Goal: Task Accomplishment & Management: Manage account settings

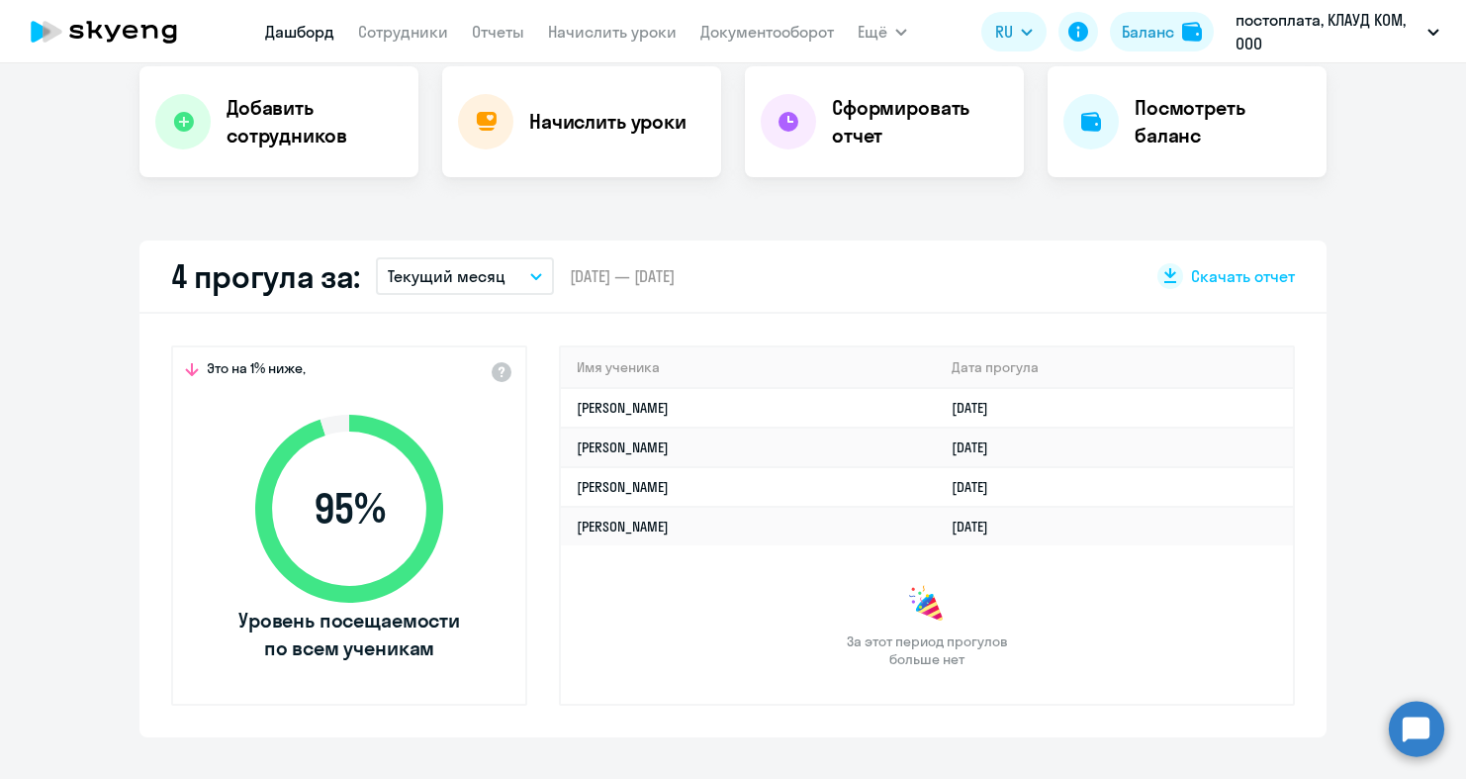
scroll to position [442, 0]
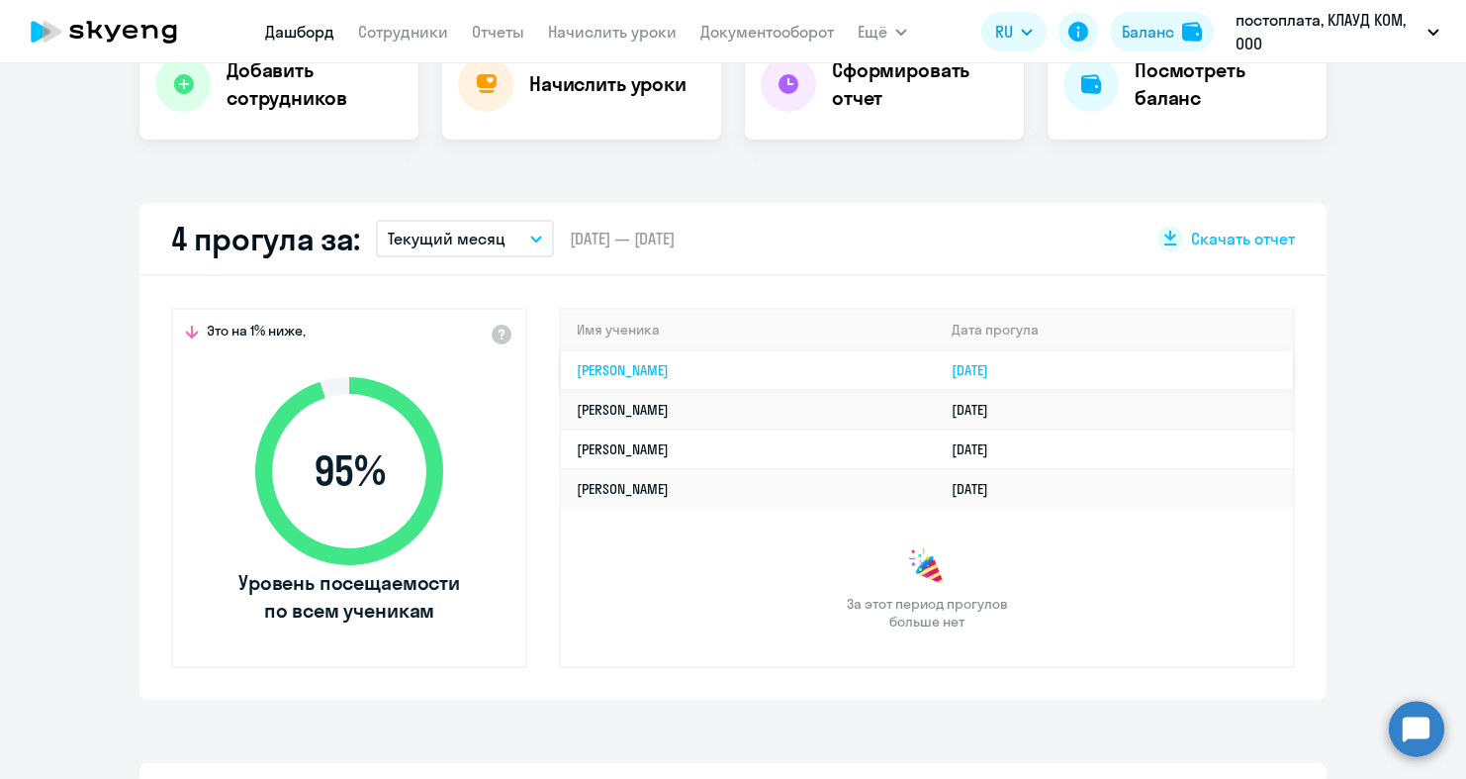
select select "30"
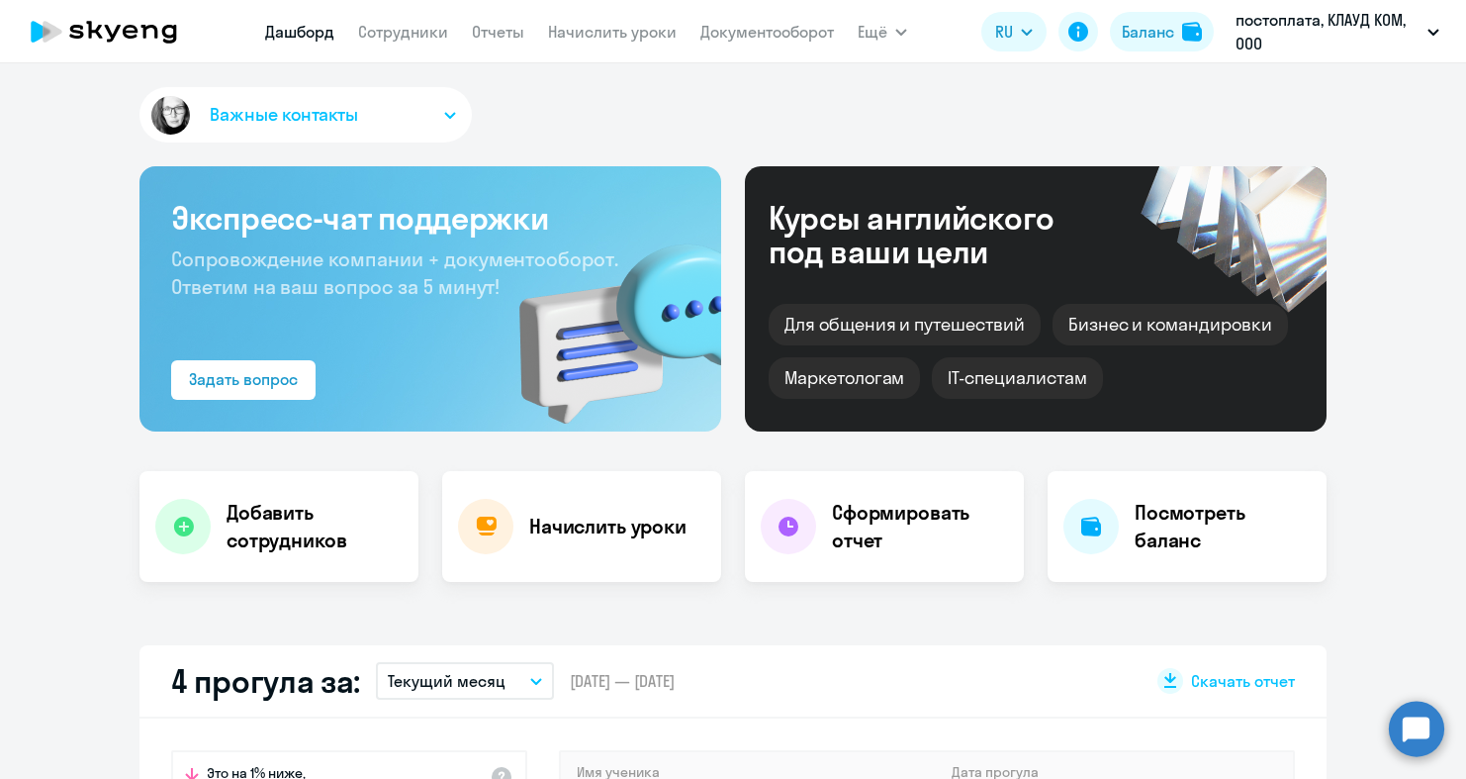
scroll to position [0, 0]
click at [569, 36] on link "Начислить уроки" at bounding box center [612, 32] width 129 height 20
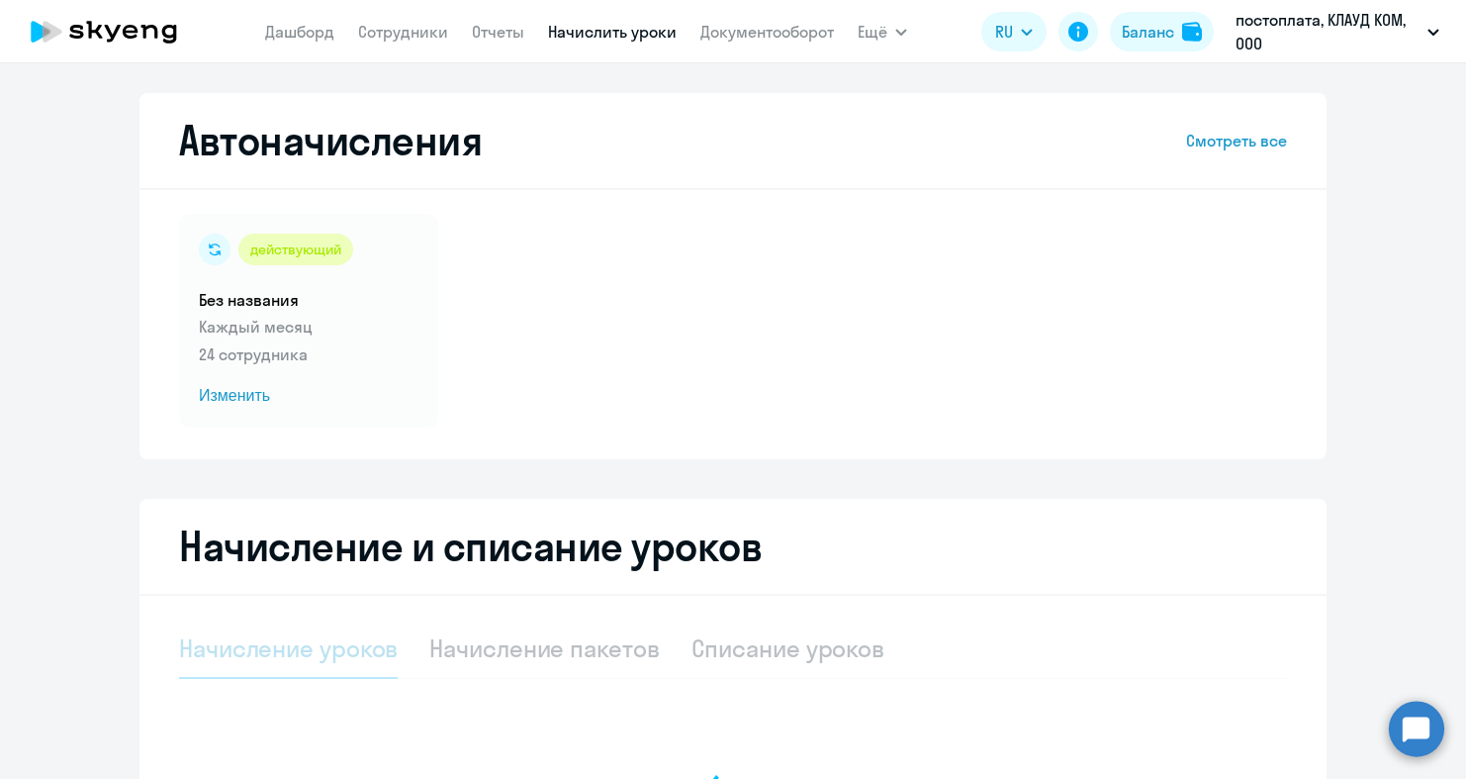
select select "10"
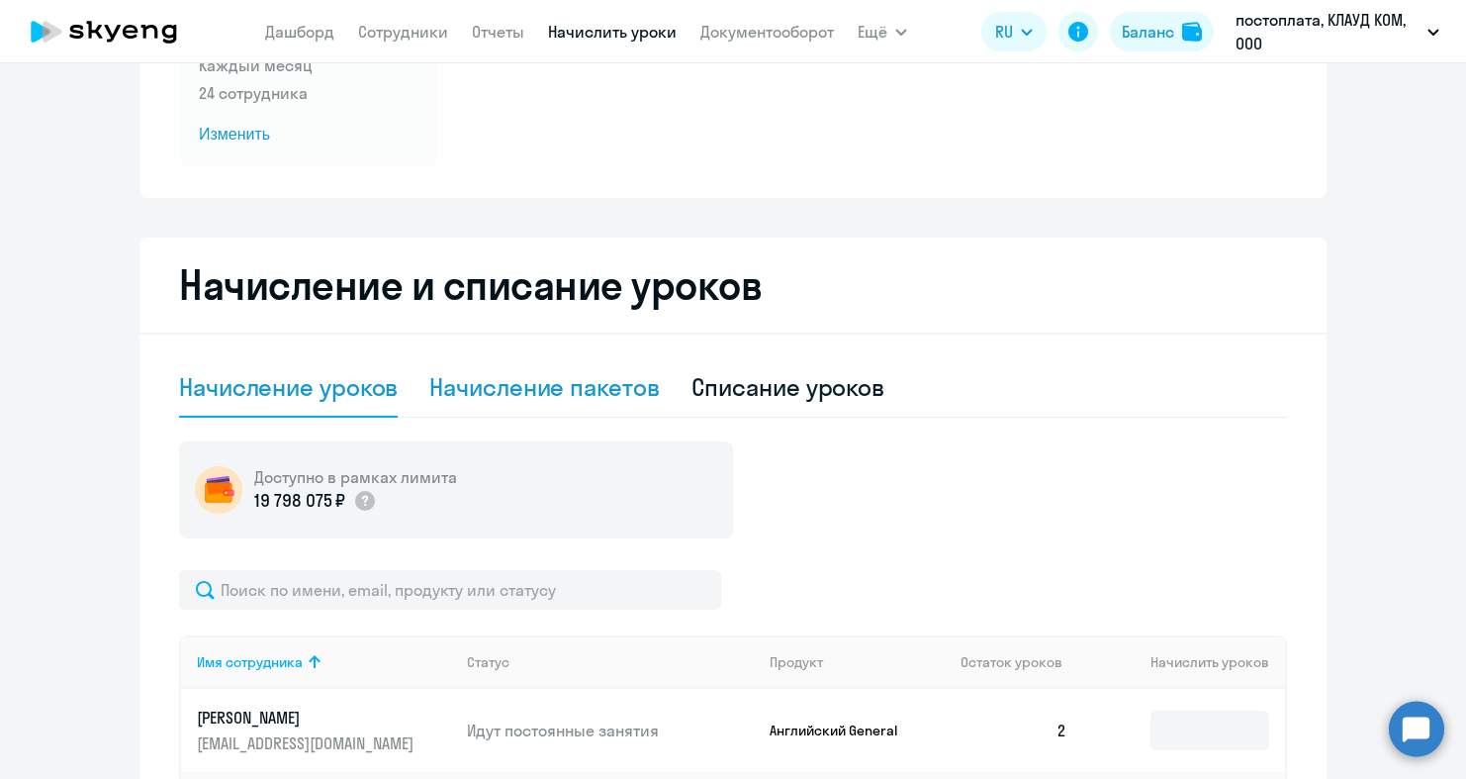
scroll to position [272, 0]
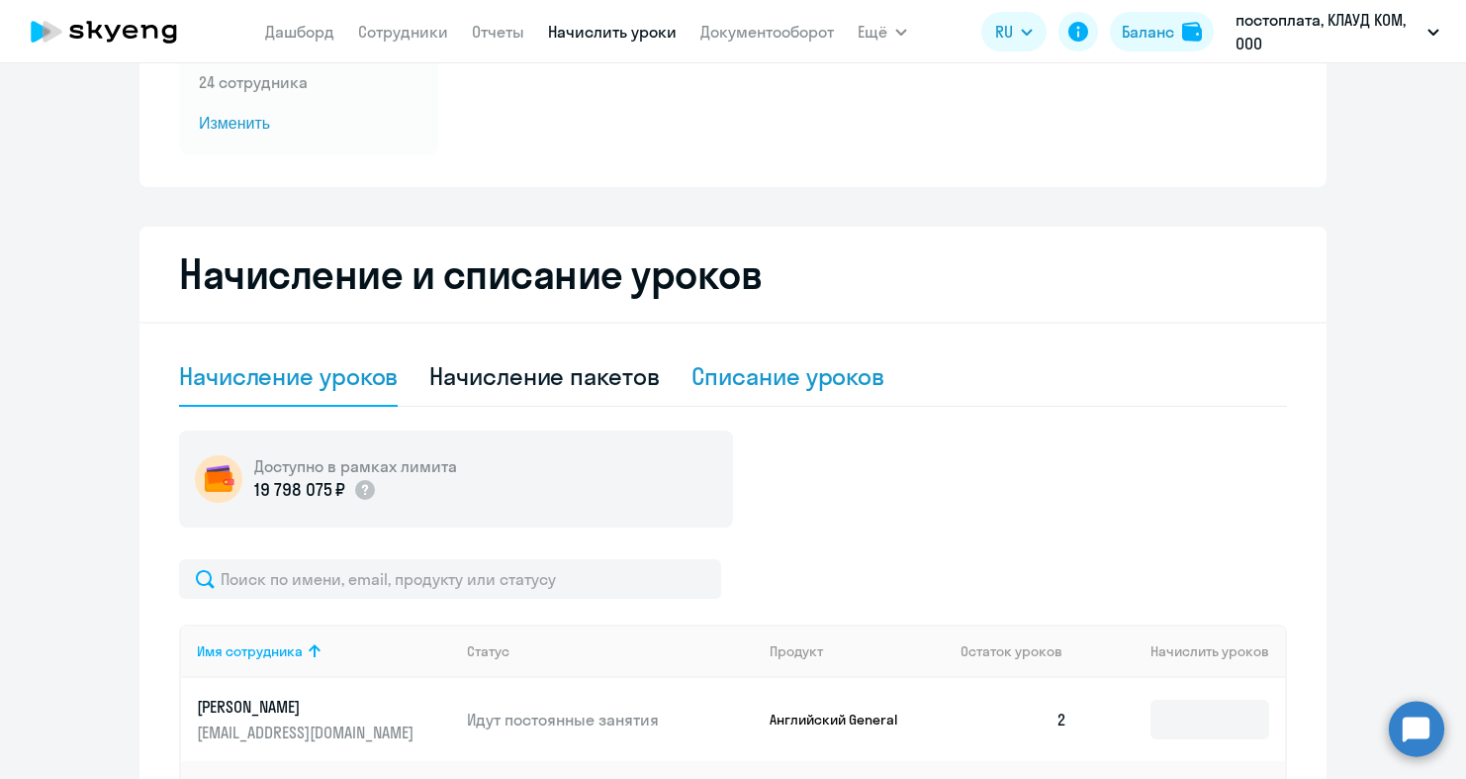
click at [733, 372] on div "Списание уроков" at bounding box center [789, 376] width 194 height 32
select select "10"
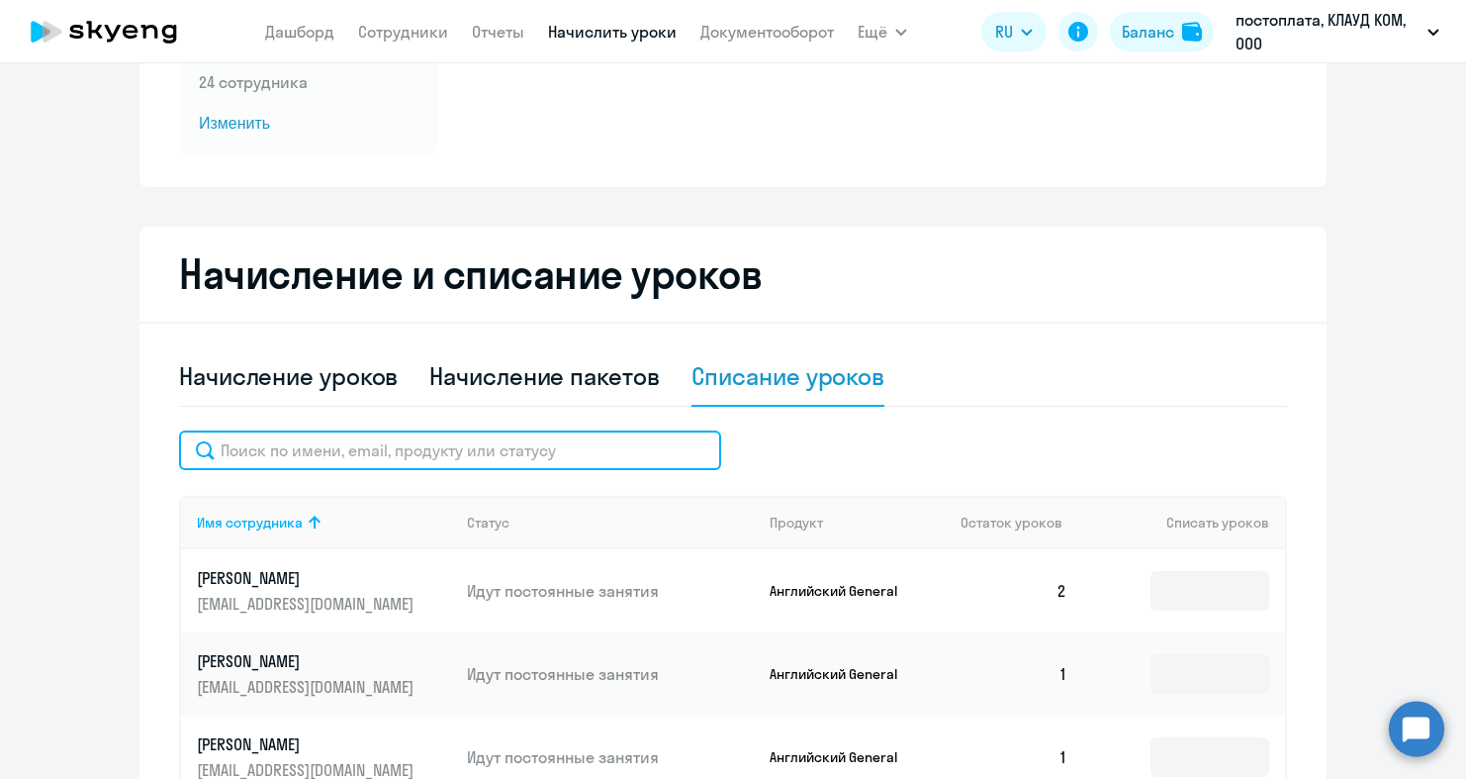
click at [439, 448] on input "text" at bounding box center [450, 450] width 542 height 40
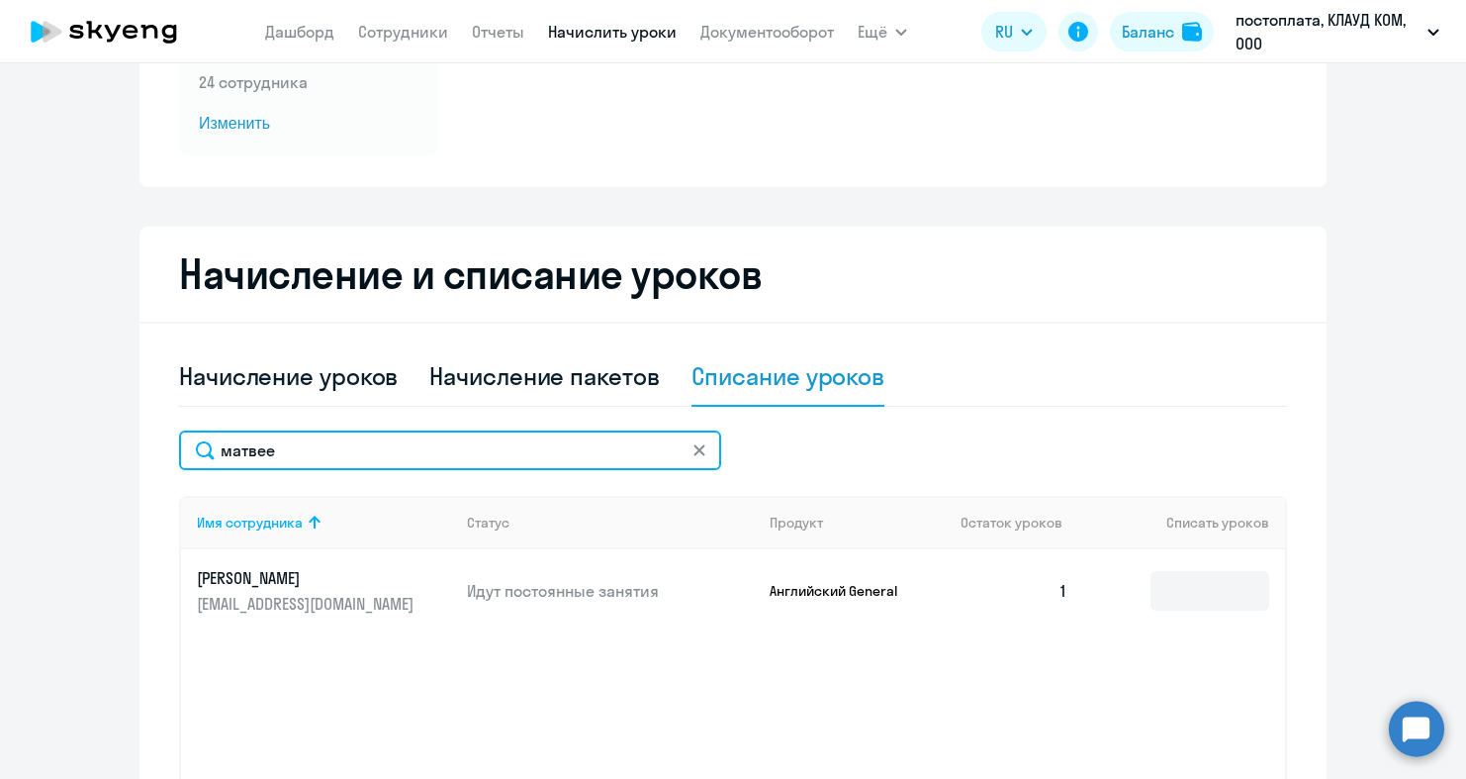
type input "Матвее"
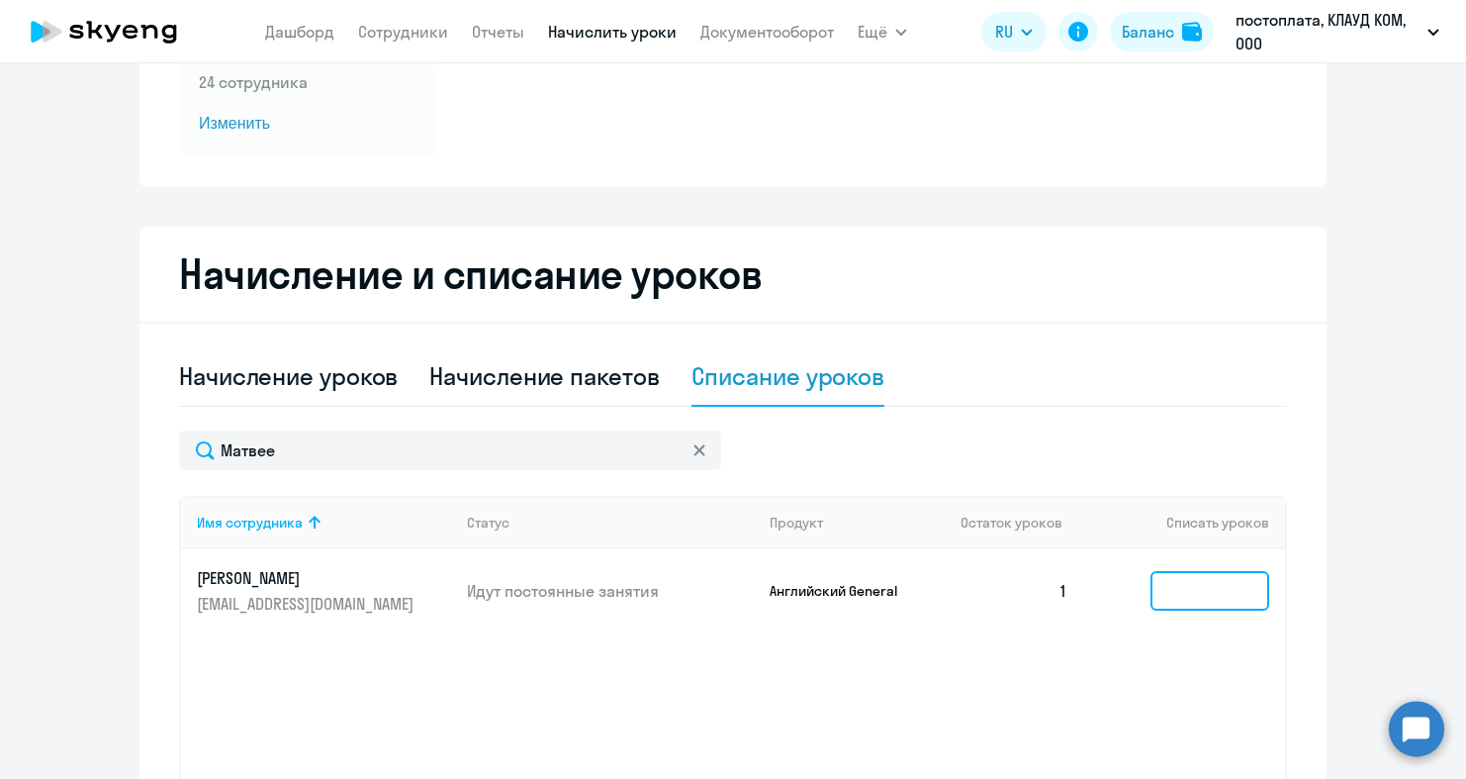
drag, startPoint x: 439, startPoint y: 448, endPoint x: 1186, endPoint y: 598, distance: 761.8
click at [1186, 598] on input at bounding box center [1210, 591] width 119 height 40
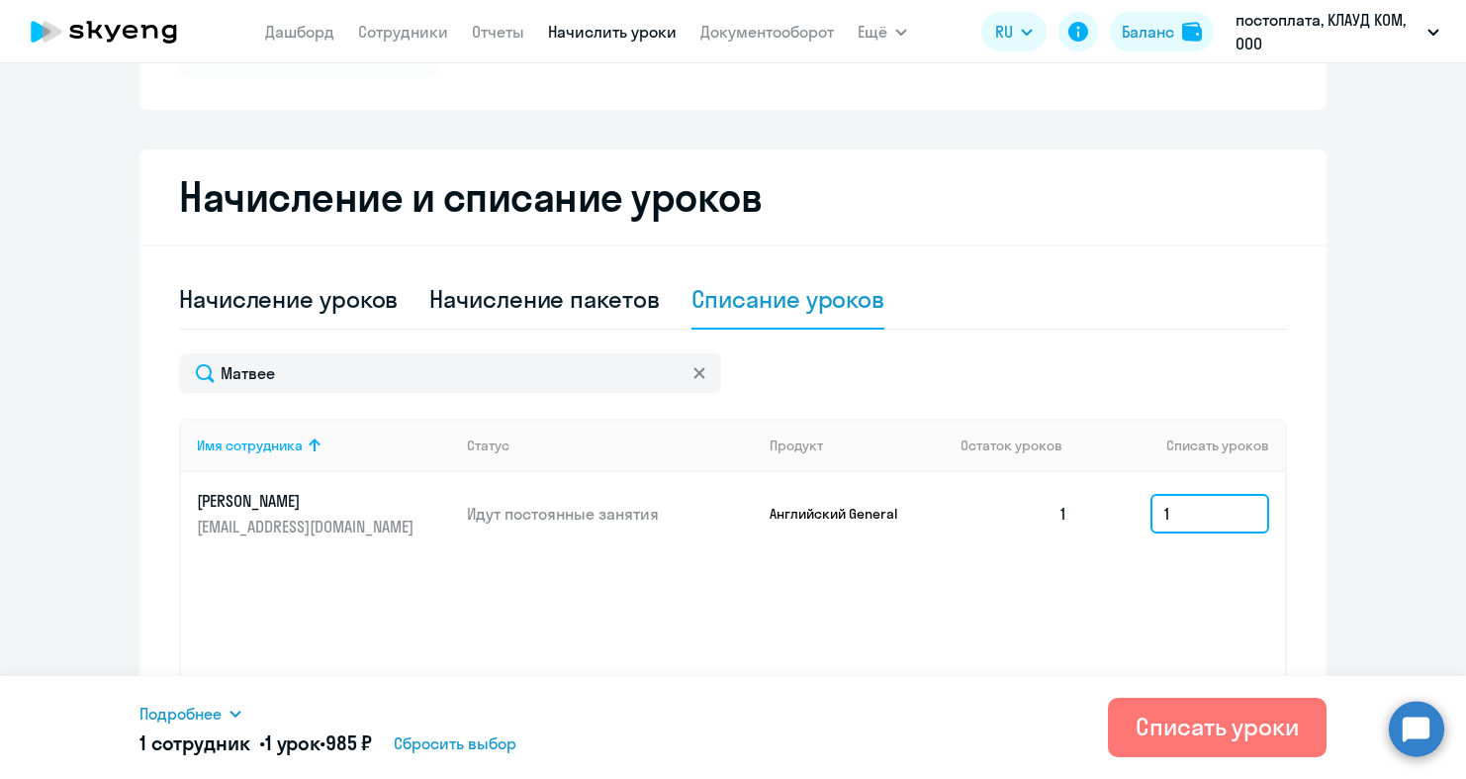
scroll to position [357, 0]
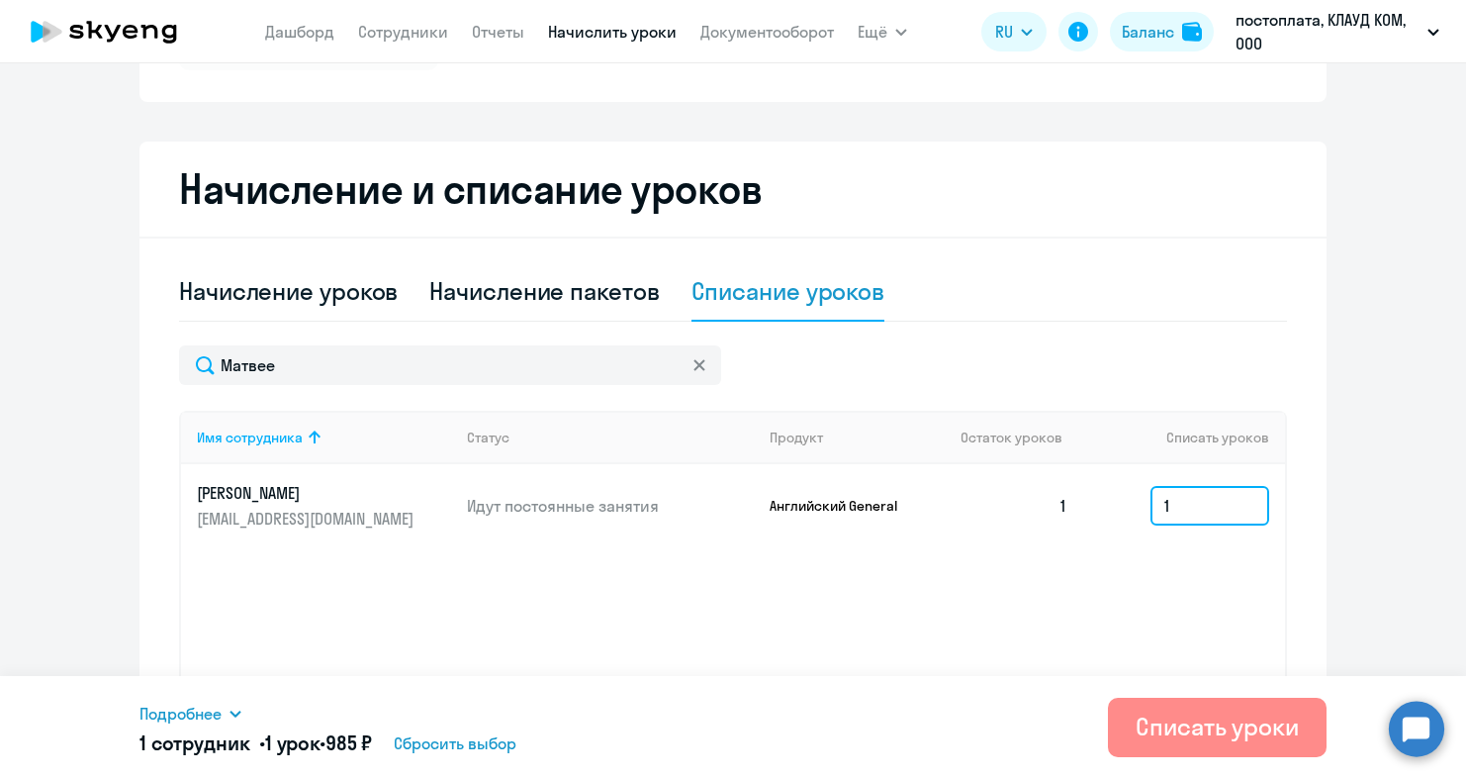
type input "1"
click at [1225, 709] on button "Списать уроки" at bounding box center [1217, 727] width 219 height 59
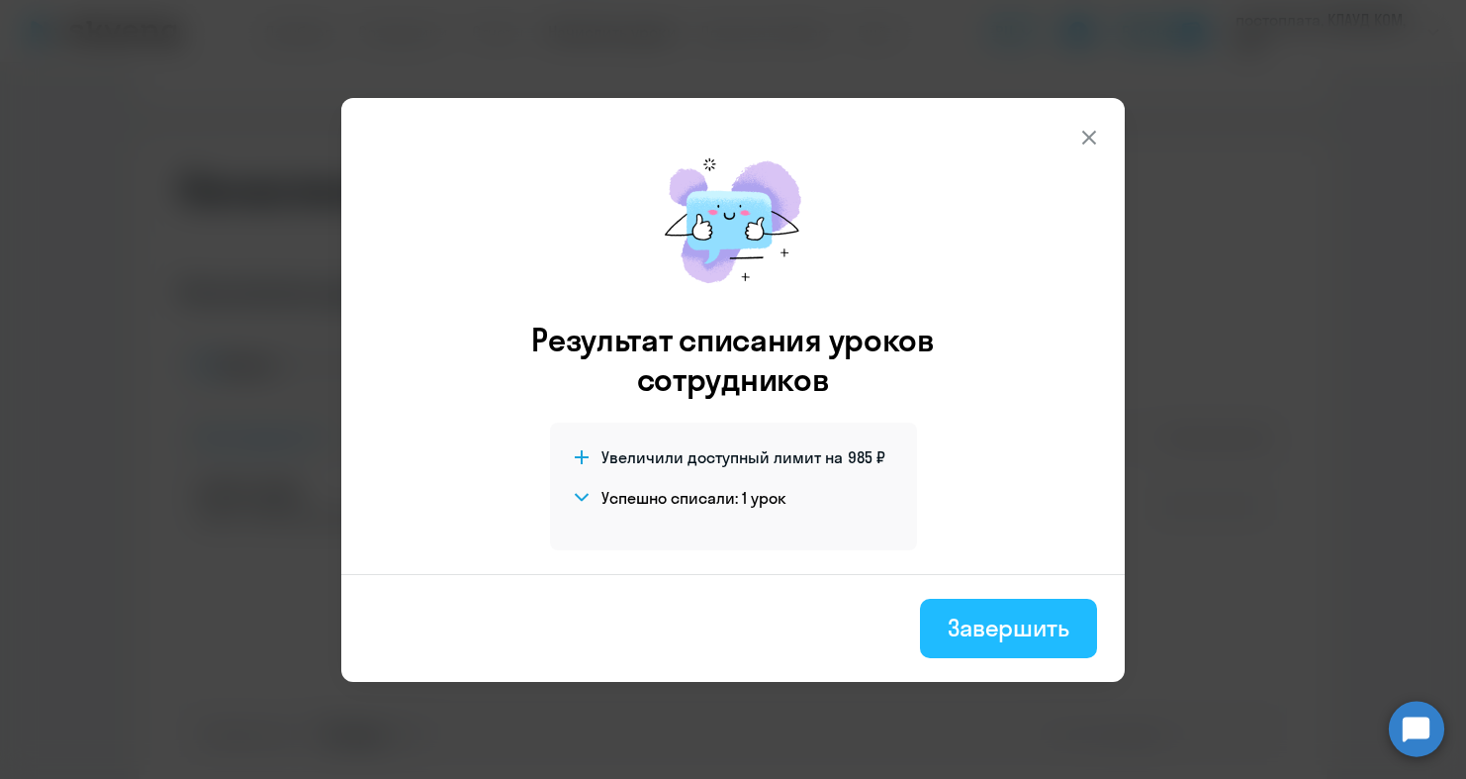
click at [1009, 636] on div "Завершить" at bounding box center [1009, 627] width 122 height 32
click at [1009, 636] on div "Имя сотрудника Статус Продукт Остаток уроков Списать уроков [PERSON_NAME] [PERS…" at bounding box center [733, 559] width 1108 height 297
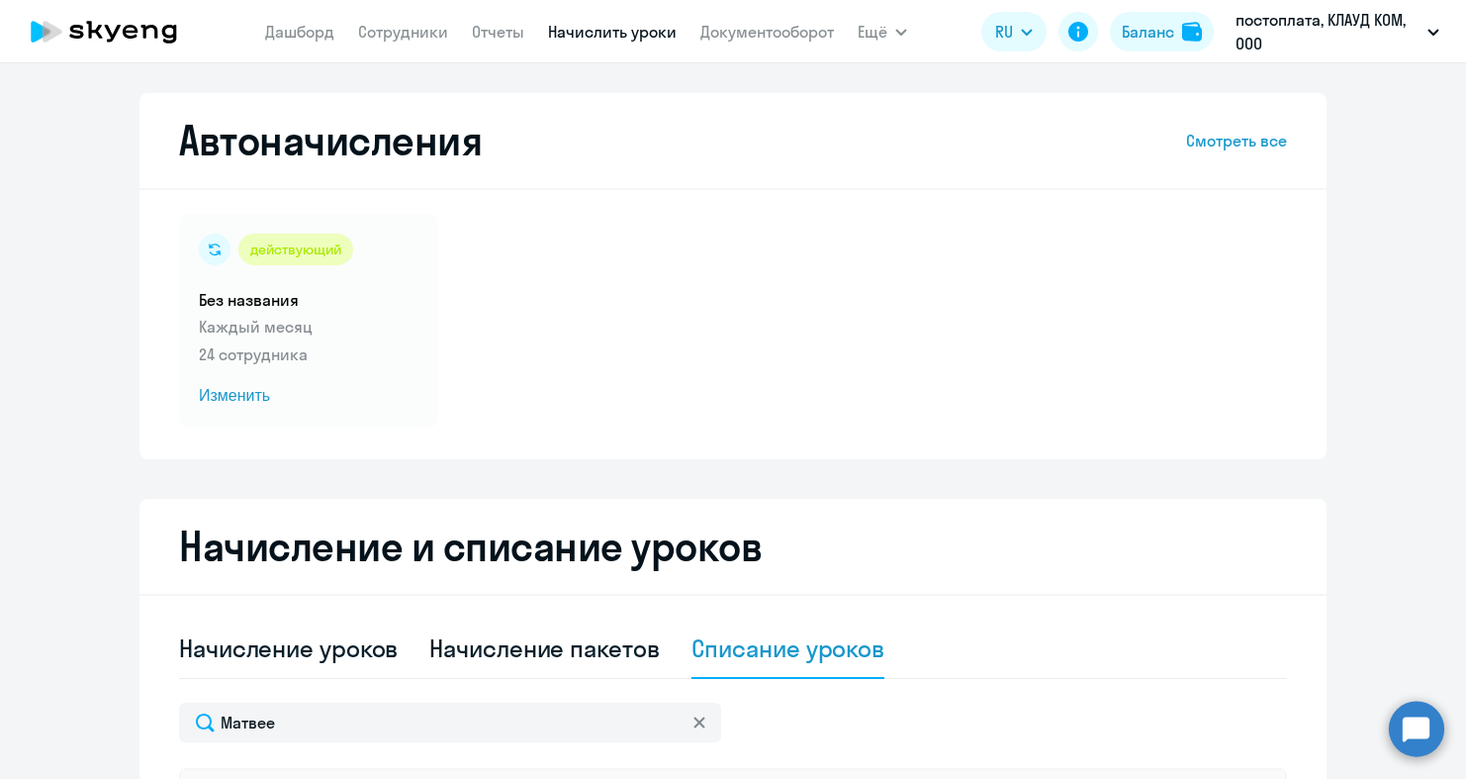
scroll to position [0, 0]
click at [485, 44] on nav "[PERSON_NAME] Отчеты Начислить уроки Документооборот" at bounding box center [549, 32] width 569 height 40
click at [509, 41] on link "Отчеты" at bounding box center [498, 32] width 52 height 20
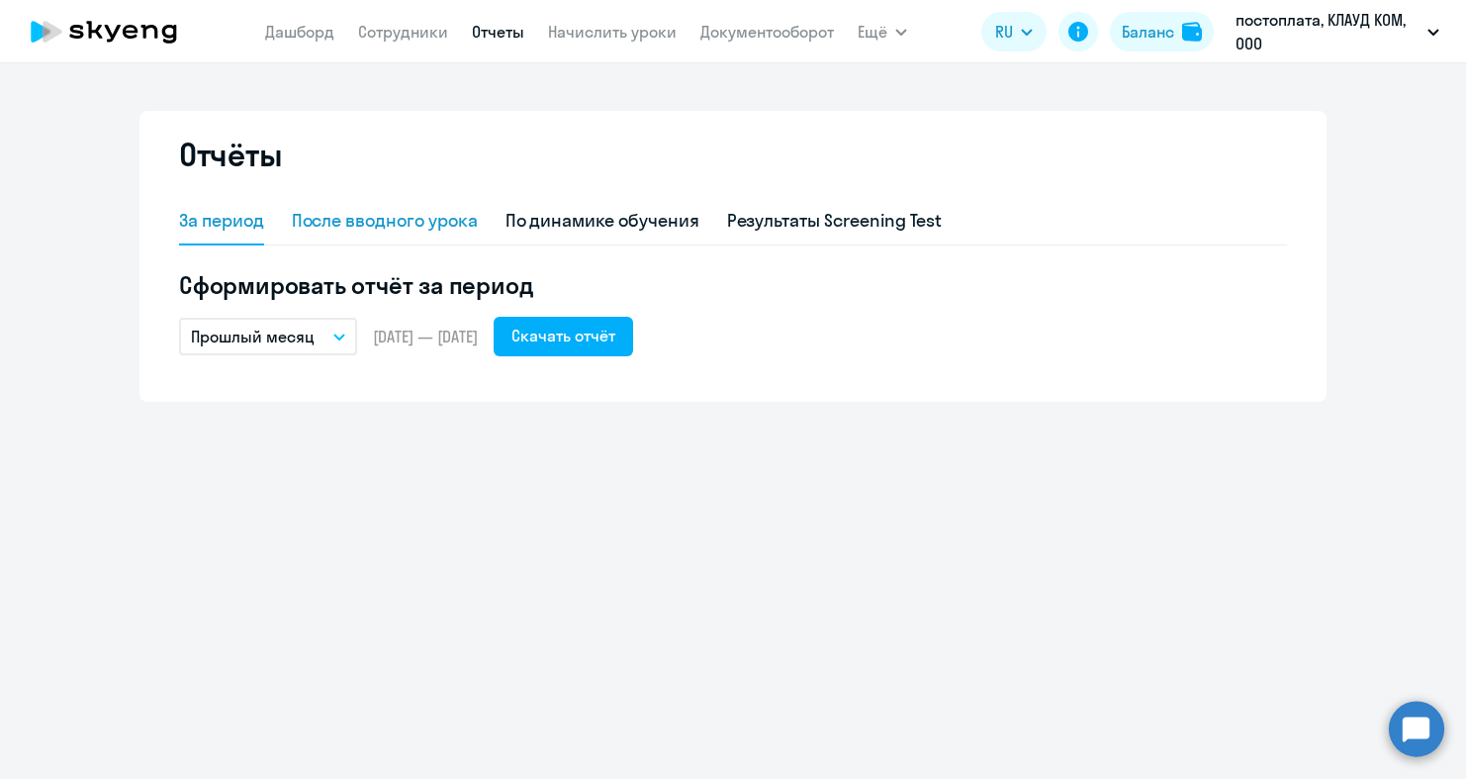
click at [410, 220] on div "После вводного урока" at bounding box center [385, 221] width 186 height 26
select select "10"
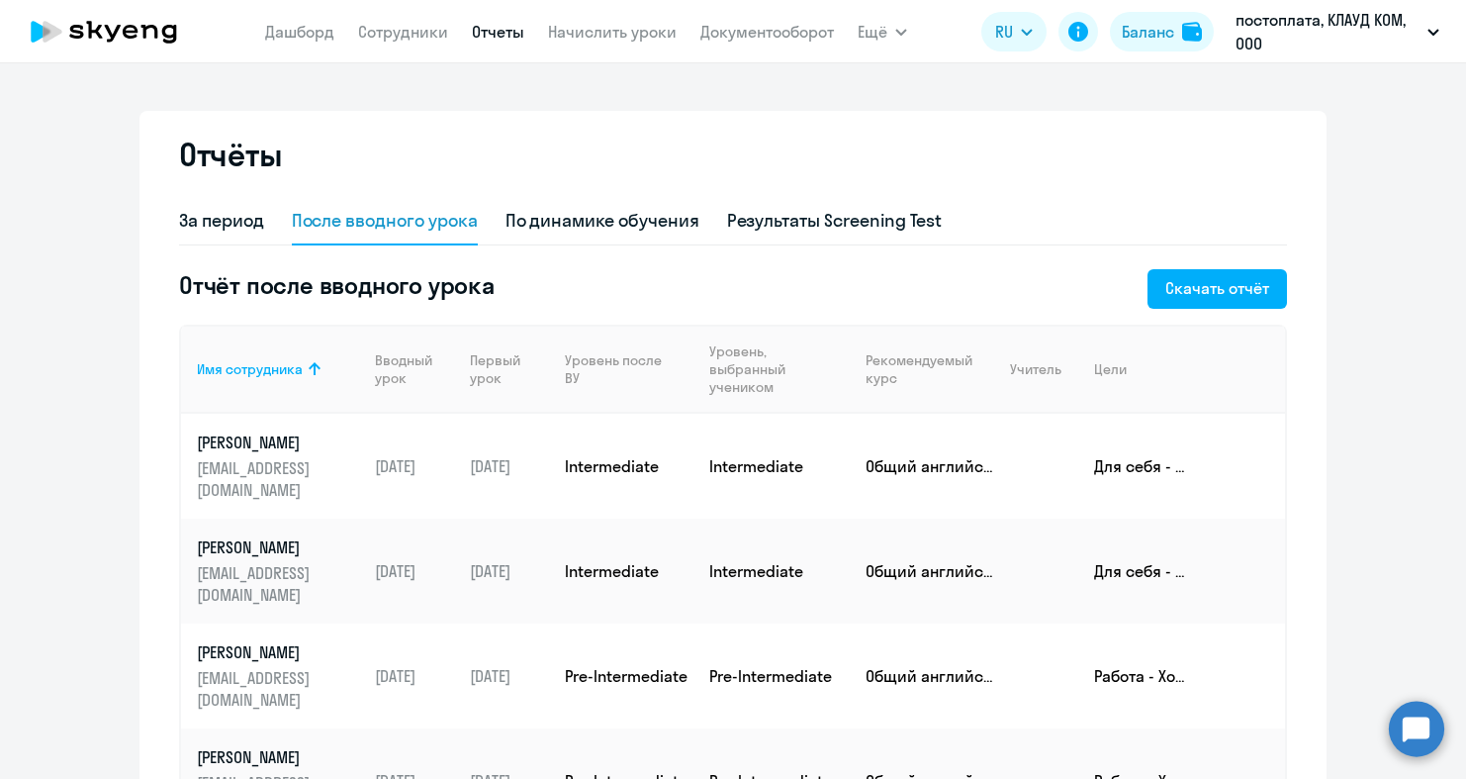
click at [98, 31] on icon at bounding box center [94, 30] width 16 height 18
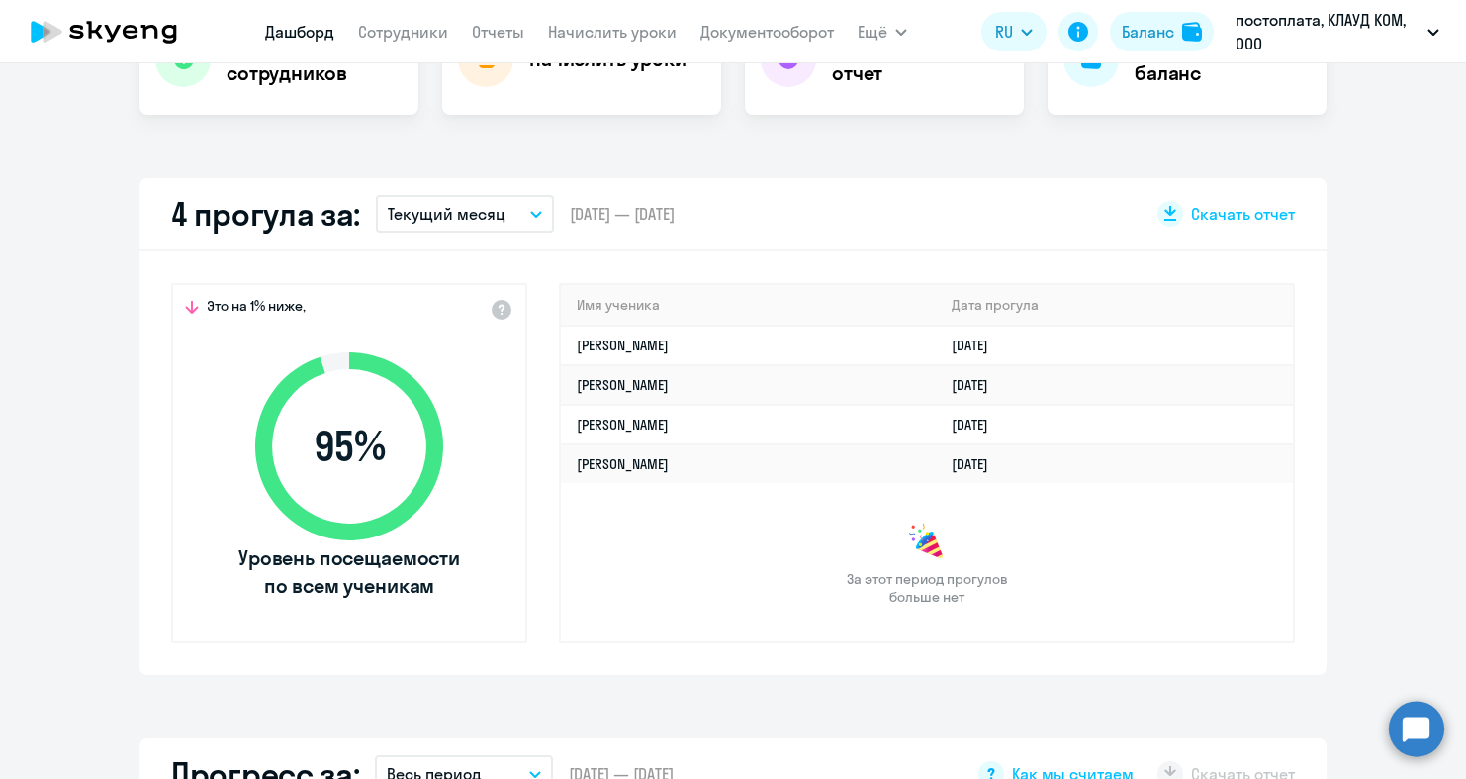
scroll to position [471, 0]
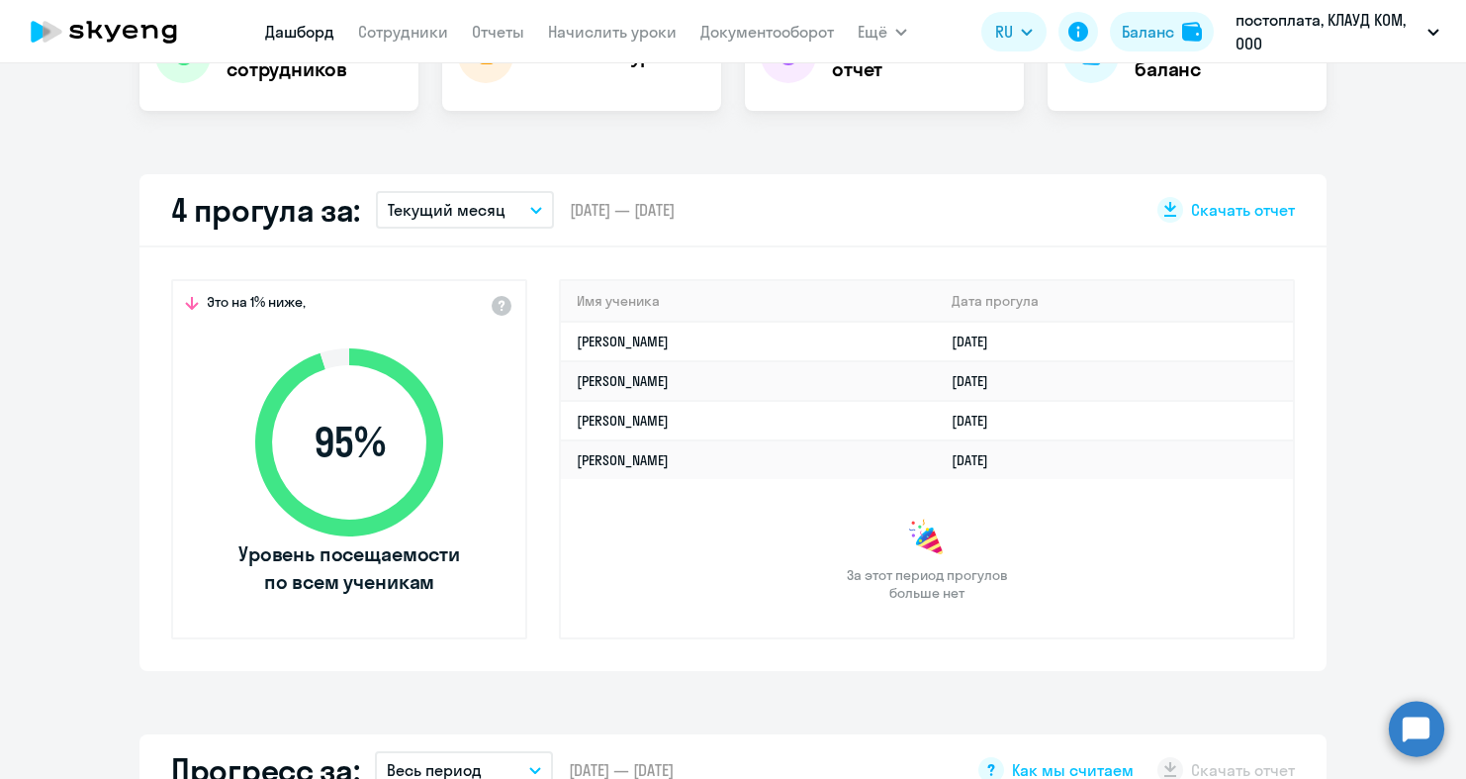
select select "30"
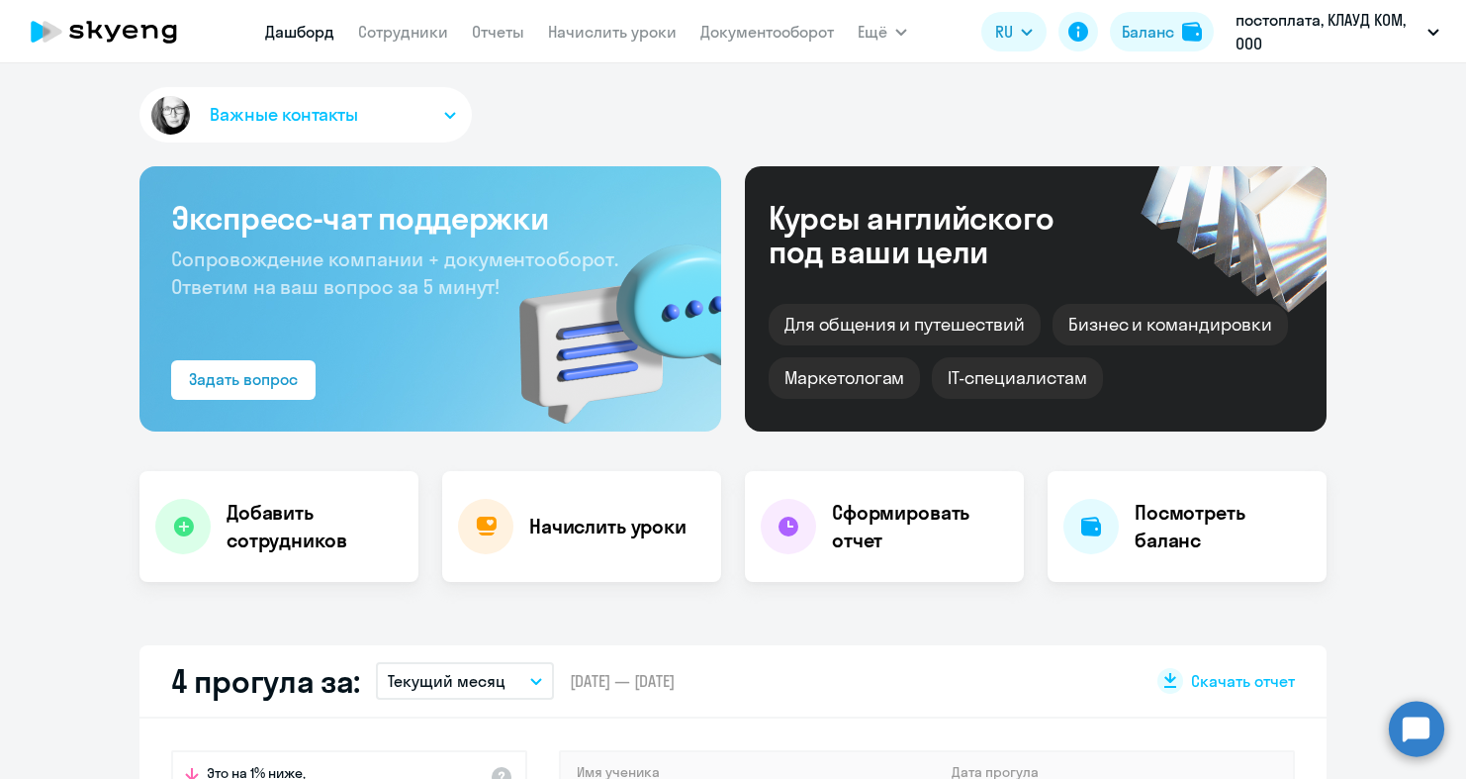
scroll to position [0, 0]
click at [759, 15] on nav "[PERSON_NAME] Отчеты Начислить уроки Документооборот" at bounding box center [549, 32] width 569 height 40
click at [760, 36] on link "Документооборот" at bounding box center [767, 32] width 134 height 20
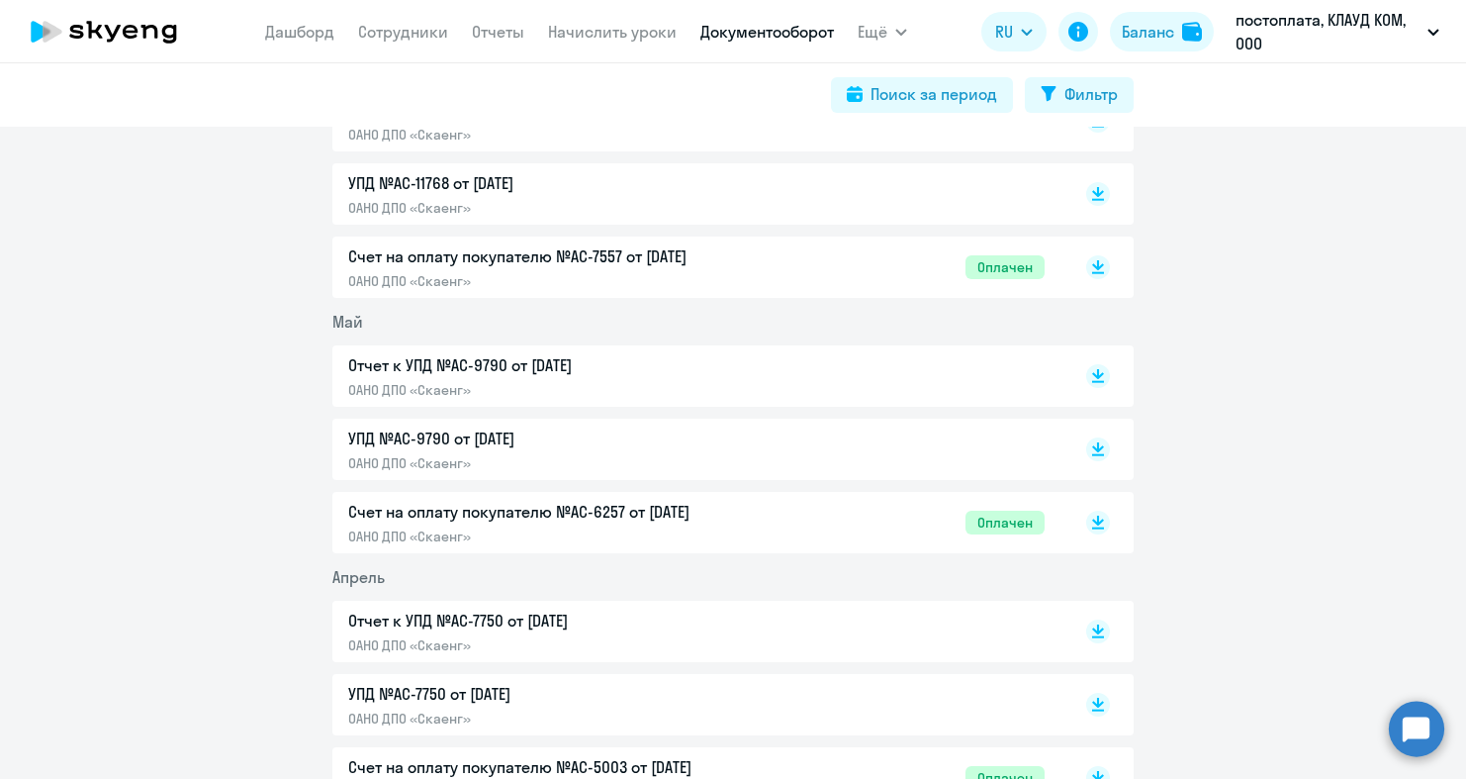
scroll to position [916, 0]
